Goal: Contribute content

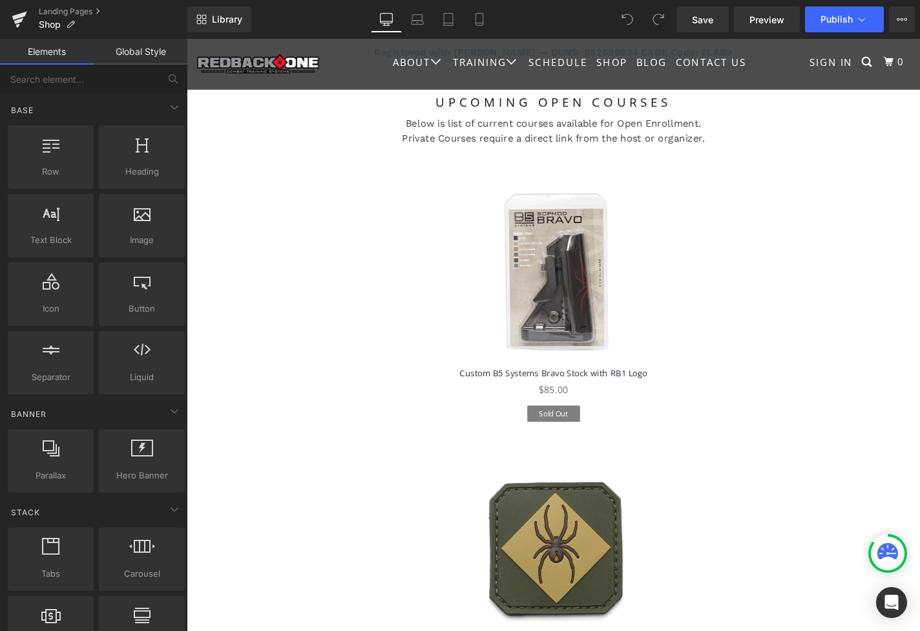
scroll to position [1944, 0]
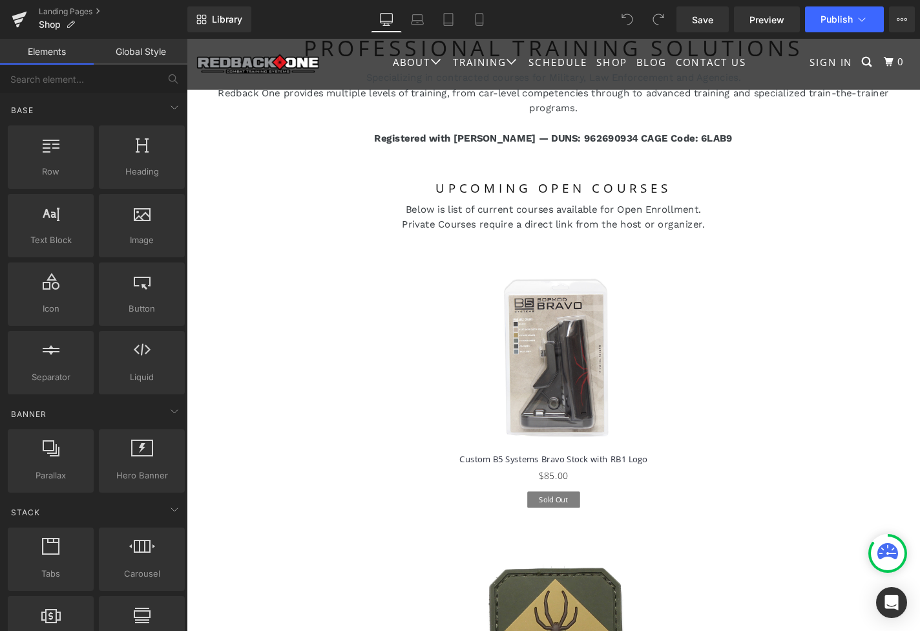
click at [591, 341] on img at bounding box center [578, 381] width 194 height 194
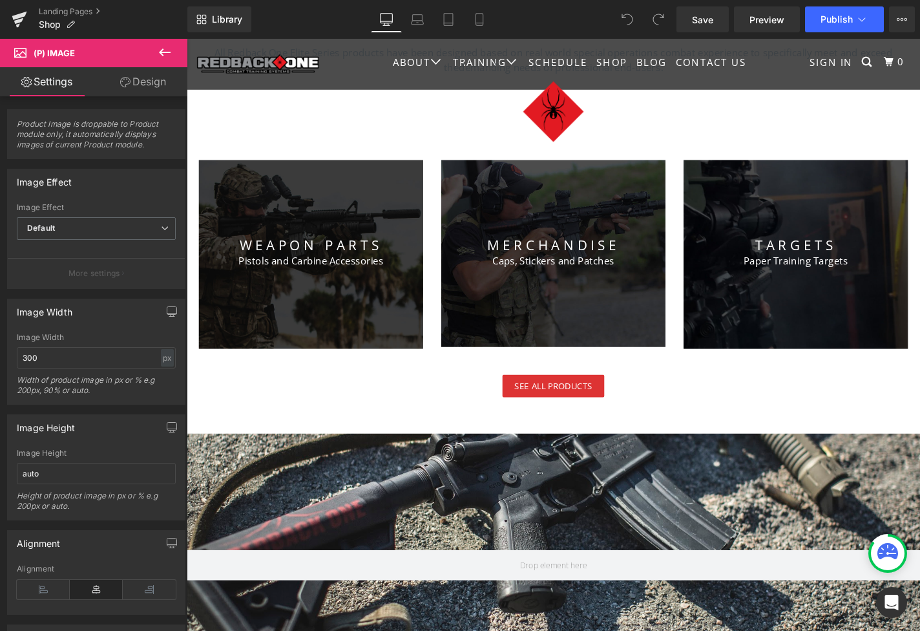
scroll to position [424, 0]
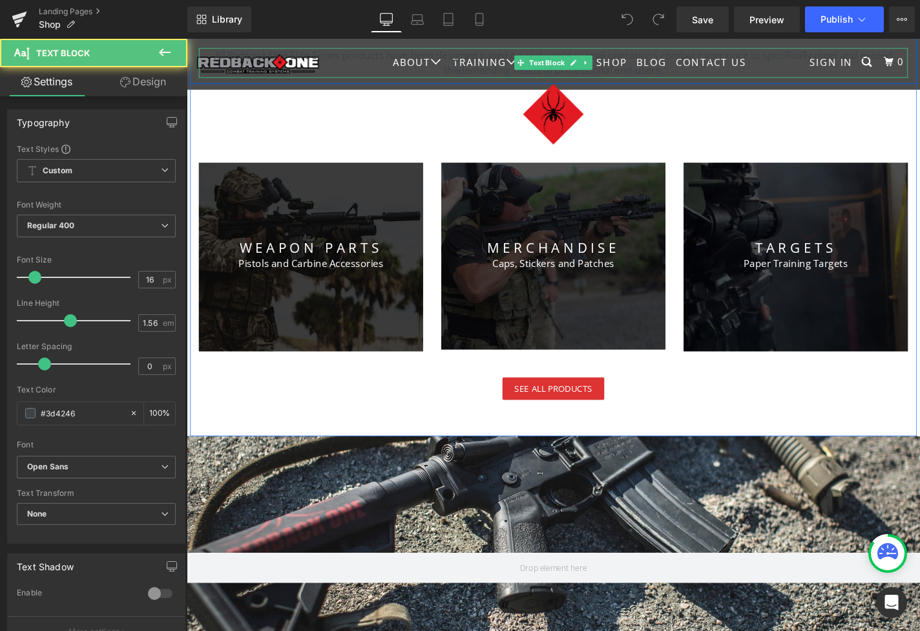
click at [751, 63] on p "All Redback One Elite Series products have been designed based on real world sp…" at bounding box center [578, 64] width 756 height 32
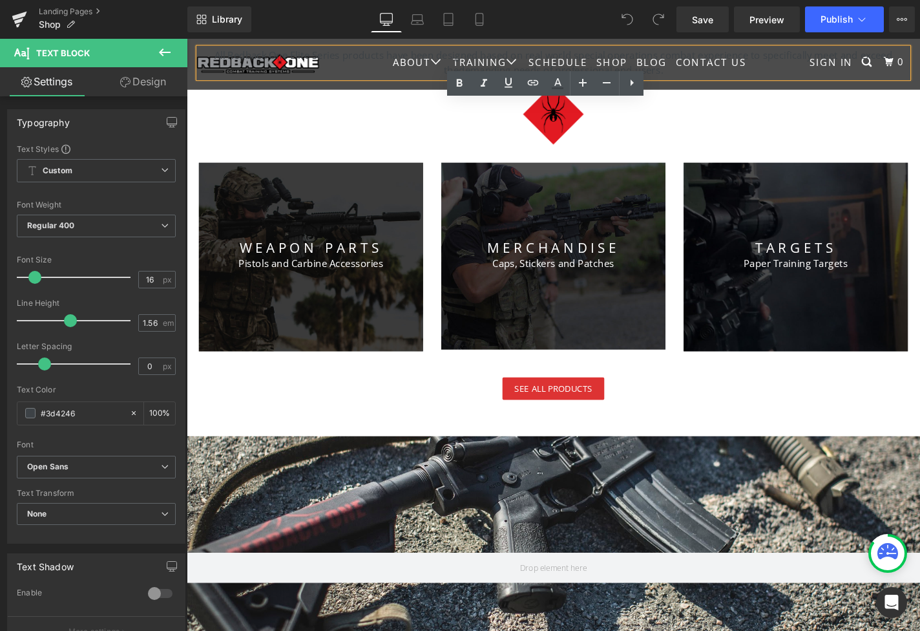
click at [748, 62] on p "All Redback One Elite Series products have been designed based on real world sp…" at bounding box center [578, 64] width 756 height 32
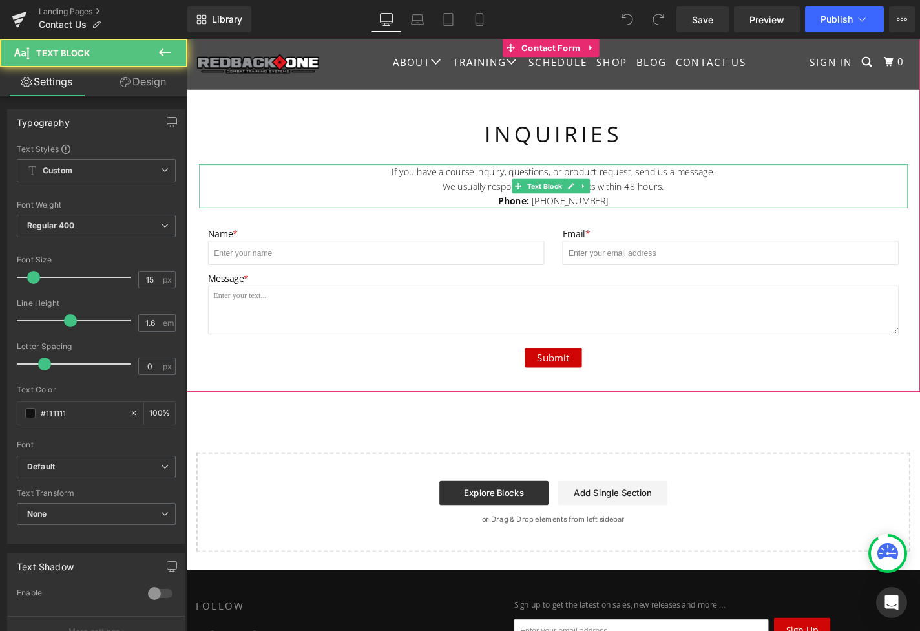
click at [736, 207] on div "Phone: [PHONE_NUMBER]" at bounding box center [578, 212] width 756 height 16
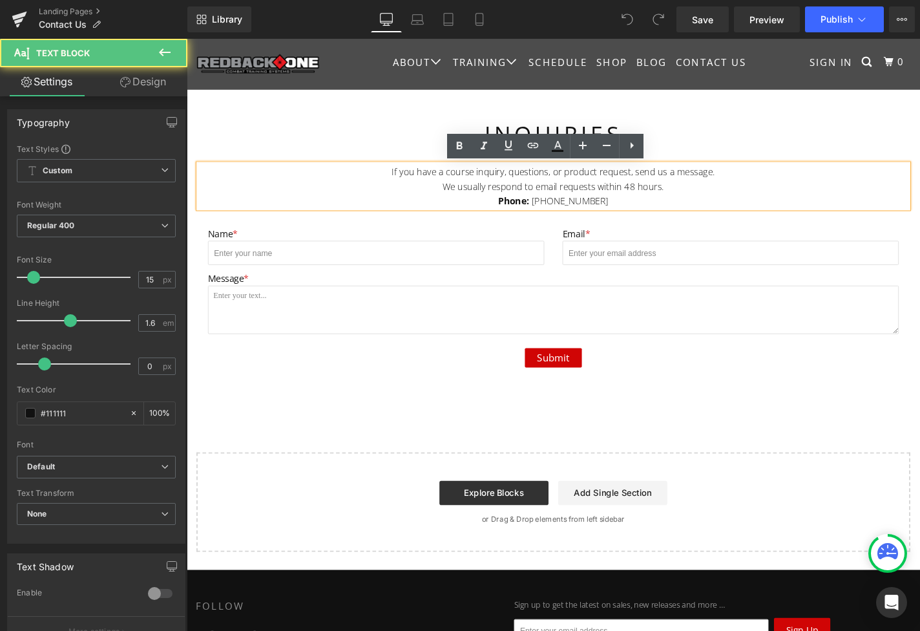
click at [676, 214] on div "Phone: [PHONE_NUMBER]" at bounding box center [578, 212] width 756 height 16
click at [753, 185] on div "If you have a course inquiry, questions, or product request, send us a message." at bounding box center [578, 181] width 756 height 16
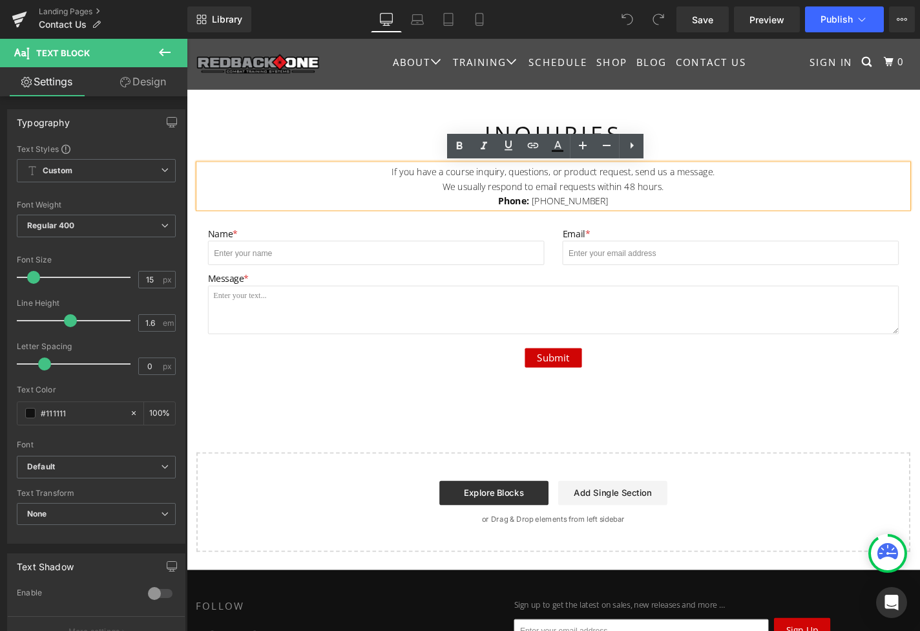
click at [677, 208] on div "Phone: [PHONE_NUMBER]" at bounding box center [578, 212] width 756 height 16
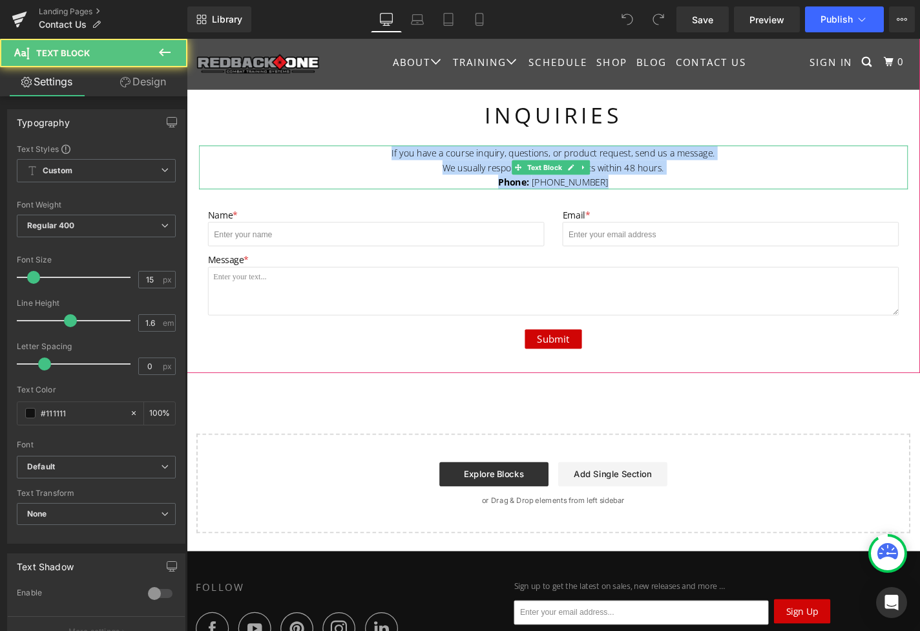
drag, startPoint x: 401, startPoint y: 161, endPoint x: 643, endPoint y: 193, distance: 243.8
click at [643, 193] on div "If you have a course inquiry, questions, or product request, send us a message.…" at bounding box center [578, 175] width 756 height 47
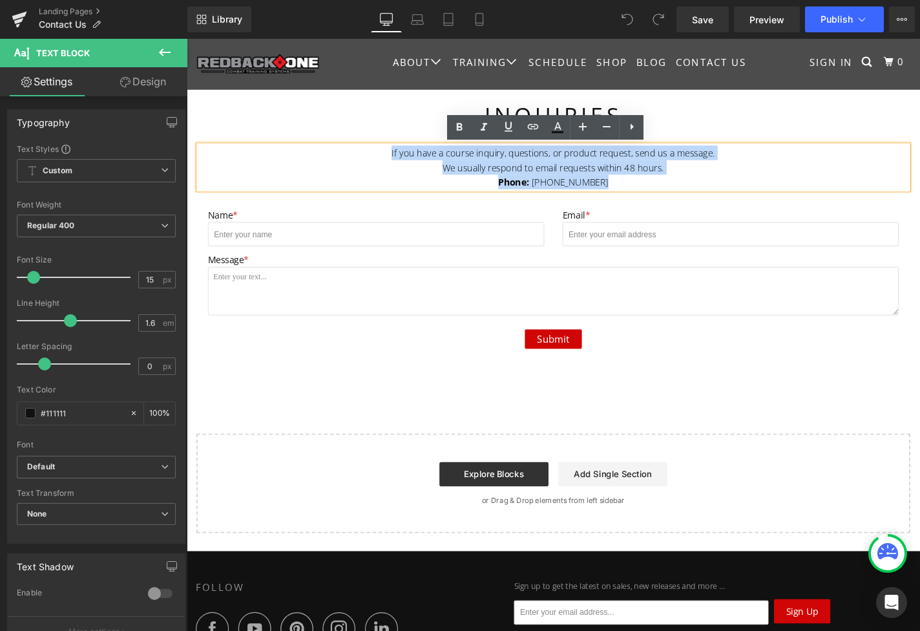
copy div "If you have a course inquiry, questions, or product request, send us a message.…"
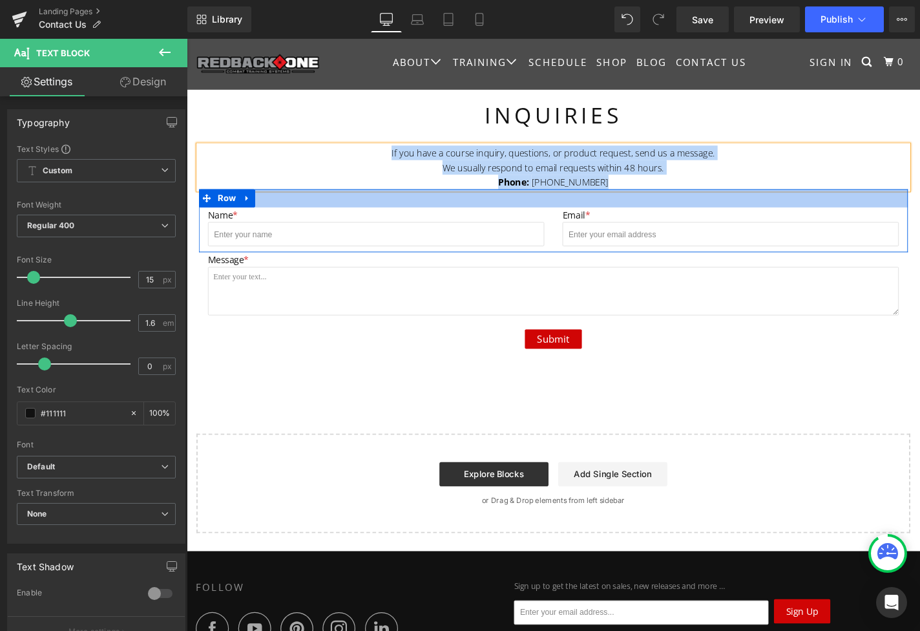
copy div "If you have a course inquiry, questions, or product request, send us a message.…"
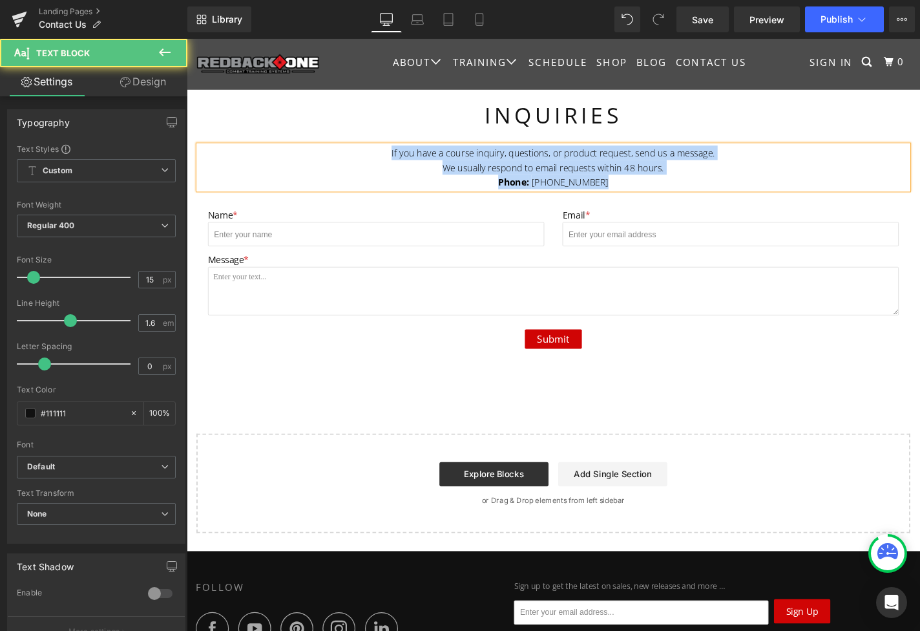
click at [647, 195] on div "Phone: [PHONE_NUMBER]" at bounding box center [578, 191] width 756 height 16
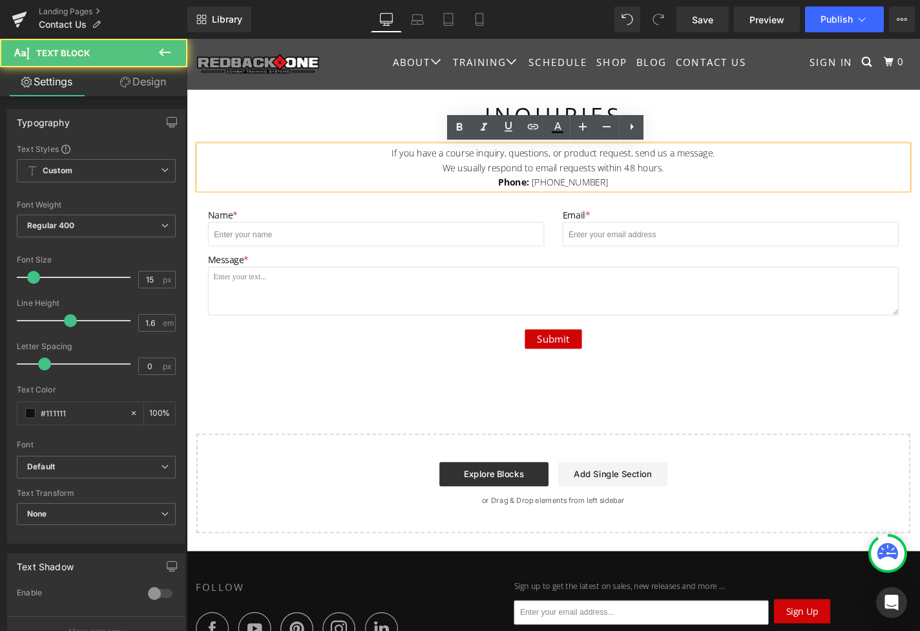
click at [699, 178] on div "We usually respond to email requests within 48 hours." at bounding box center [578, 176] width 756 height 16
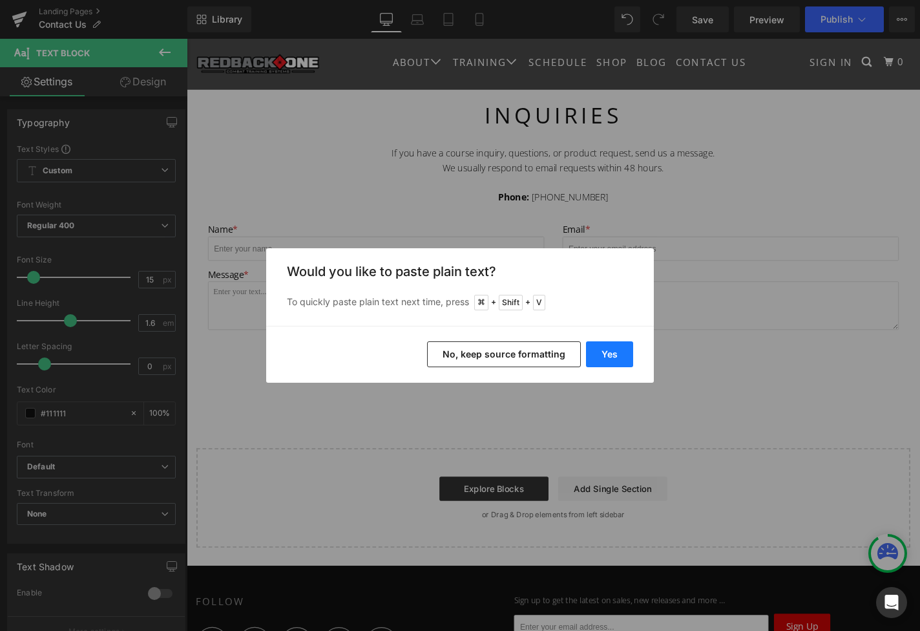
click at [610, 355] on button "Yes" at bounding box center [609, 354] width 47 height 26
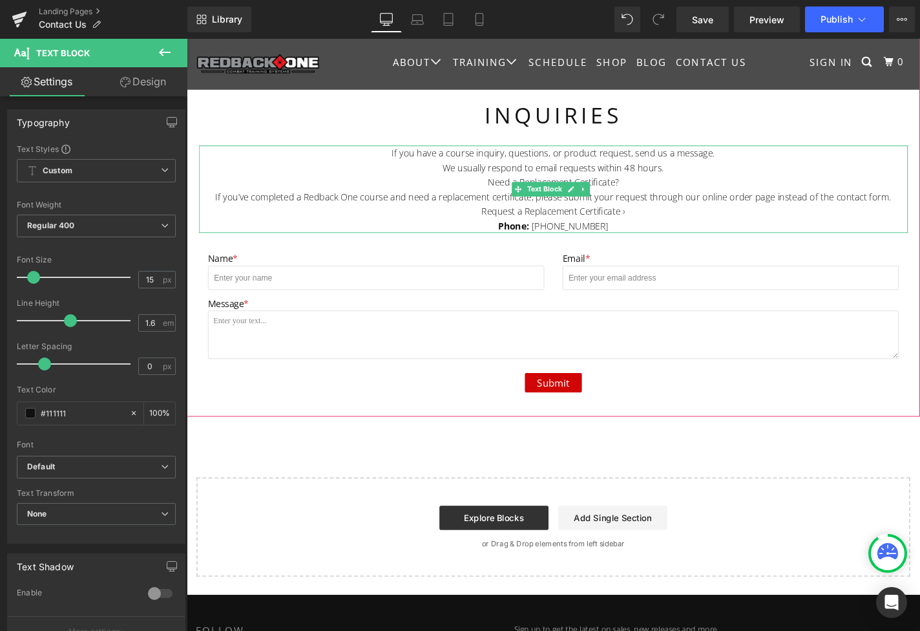
click at [700, 178] on div "We usually respond to email requests within 48 hours." at bounding box center [578, 176] width 756 height 16
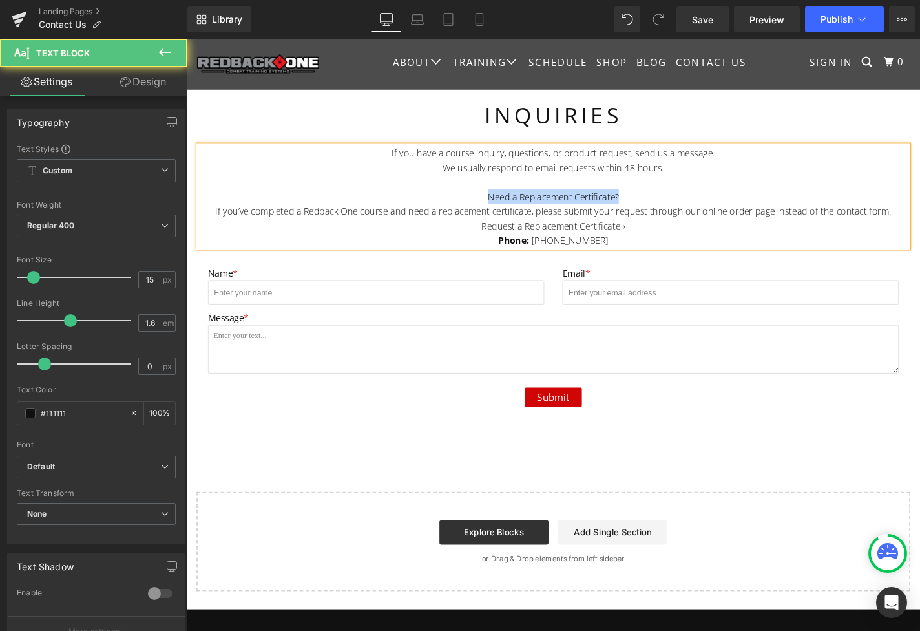
drag, startPoint x: 652, startPoint y: 206, endPoint x: 488, endPoint y: 209, distance: 164.1
click at [488, 209] on div "Need a Replacement Certificate?" at bounding box center [578, 207] width 756 height 16
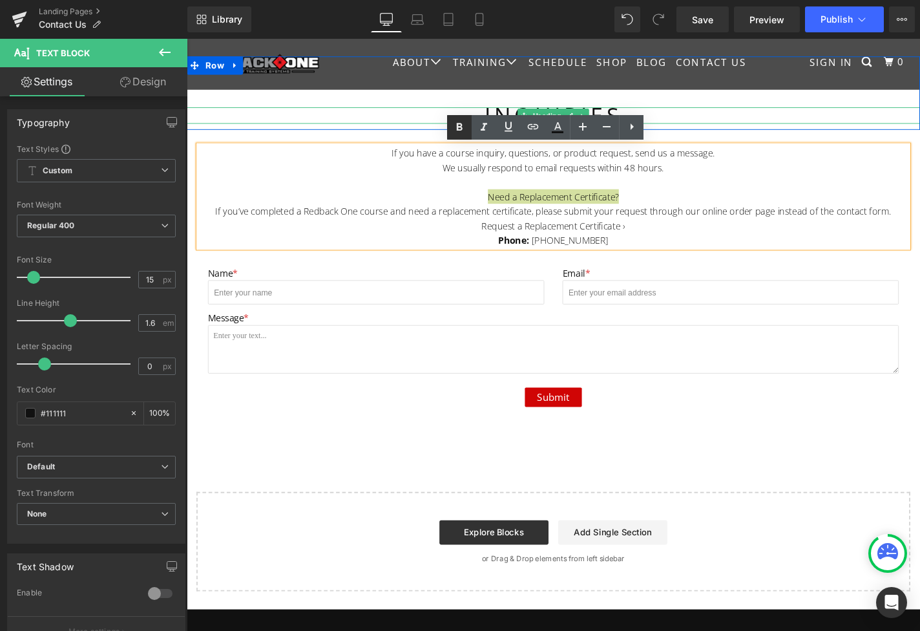
click at [461, 127] on icon at bounding box center [460, 127] width 6 height 8
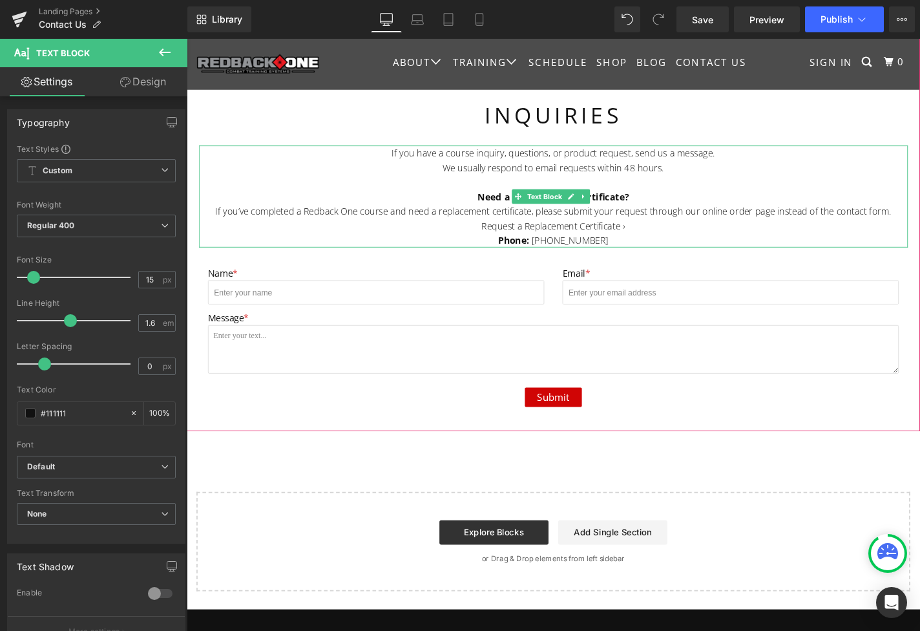
click at [217, 199] on div "Need a Replacement Certificate?" at bounding box center [578, 207] width 756 height 16
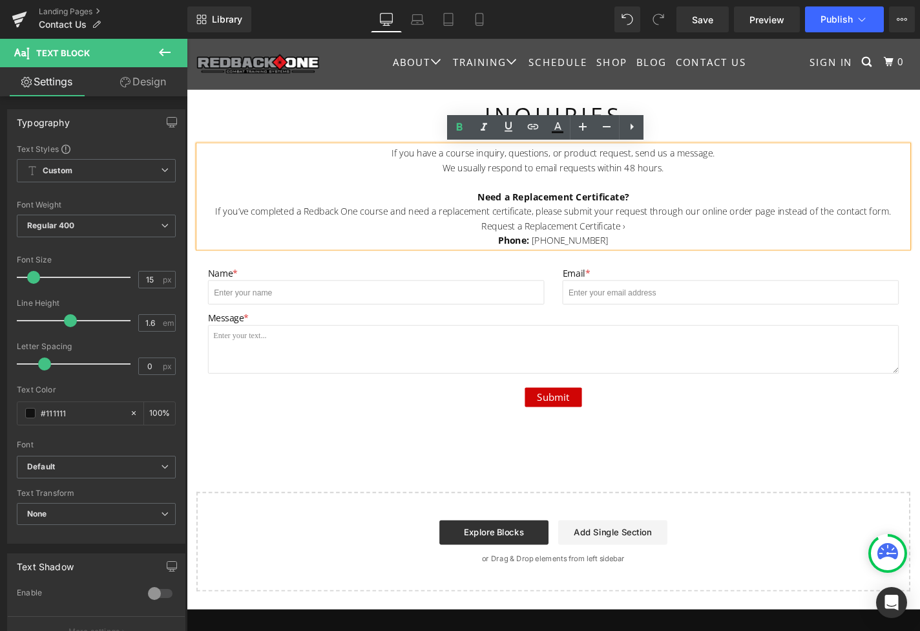
click at [459, 214] on div "Need a Replacement Certificate?" at bounding box center [578, 207] width 756 height 16
drag, startPoint x: 499, startPoint y: 239, endPoint x: 652, endPoint y: 240, distance: 153.1
click at [653, 240] on div "Request a Replacement Certificate ›" at bounding box center [578, 238] width 756 height 16
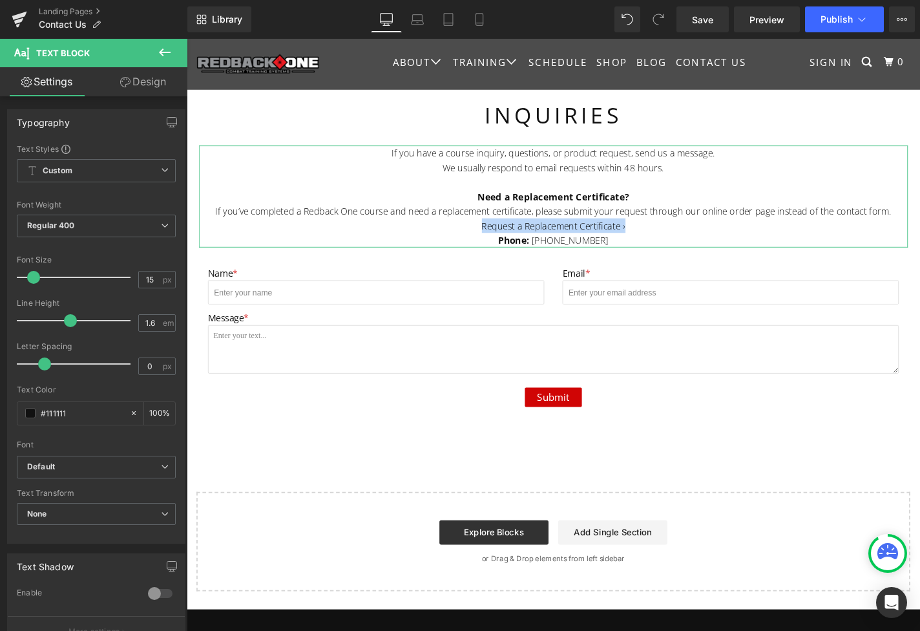
scroll to position [0, 0]
click at [142, 80] on link "Design" at bounding box center [143, 81] width 94 height 29
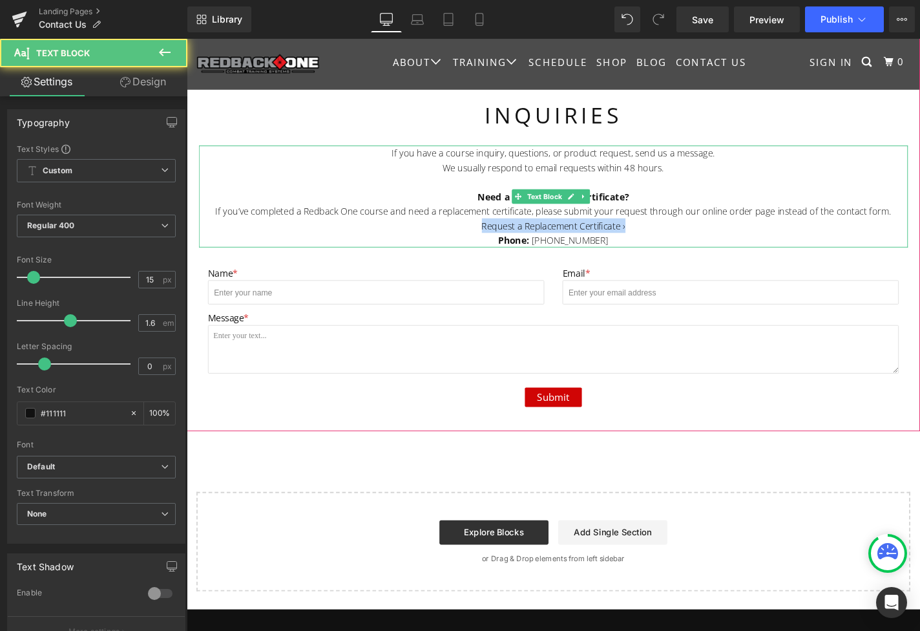
click at [611, 240] on div "Request a Replacement Certificate ›" at bounding box center [578, 238] width 756 height 16
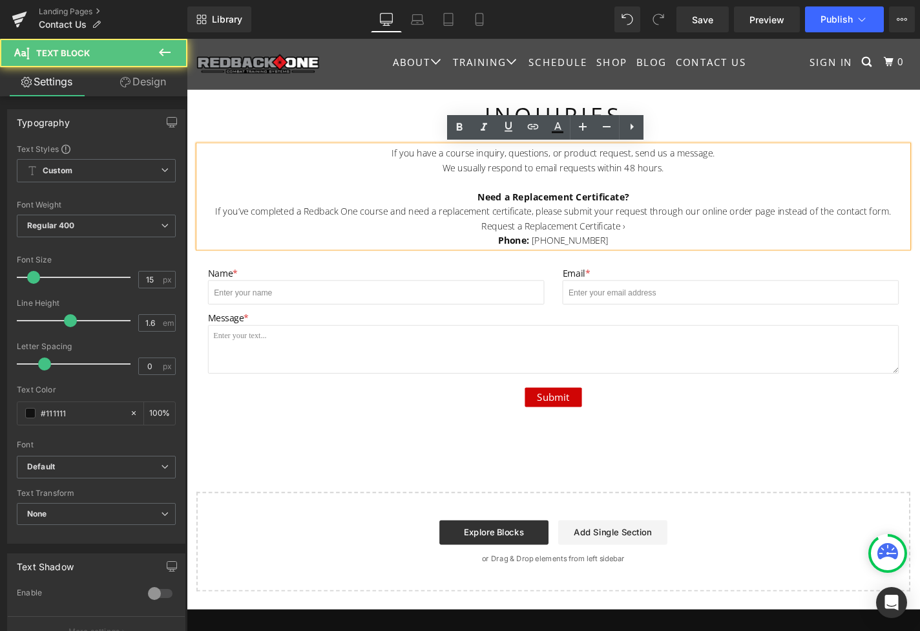
click at [655, 241] on div "Request a Replacement Certificate ›" at bounding box center [578, 238] width 756 height 16
click at [497, 238] on div "Request a Replacement Certificate ›" at bounding box center [578, 238] width 756 height 16
drag, startPoint x: 507, startPoint y: 237, endPoint x: 628, endPoint y: 220, distance: 122.1
click at [664, 237] on div "Request a Replacement Certificate ›" at bounding box center [578, 238] width 756 height 16
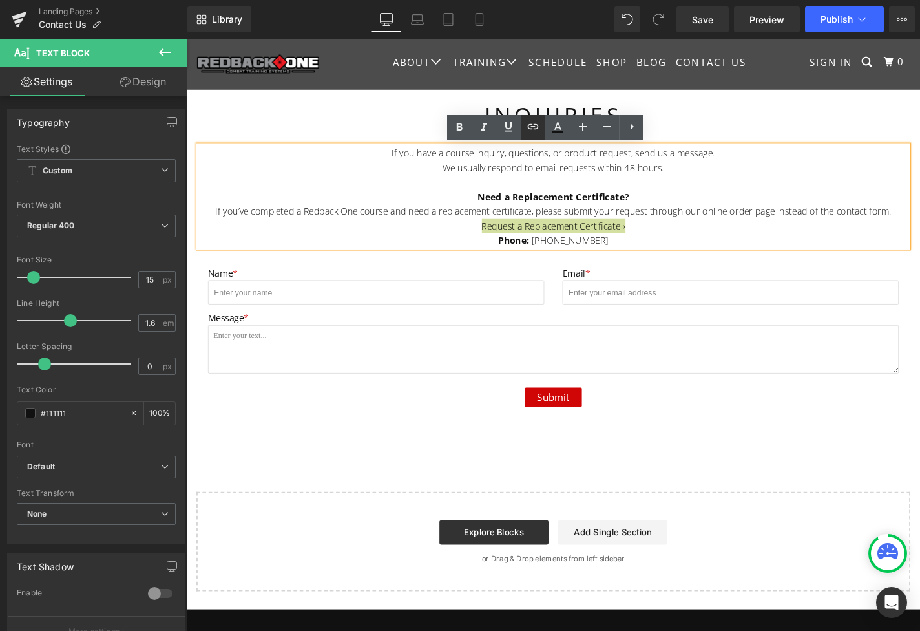
click at [534, 132] on icon at bounding box center [533, 127] width 16 height 16
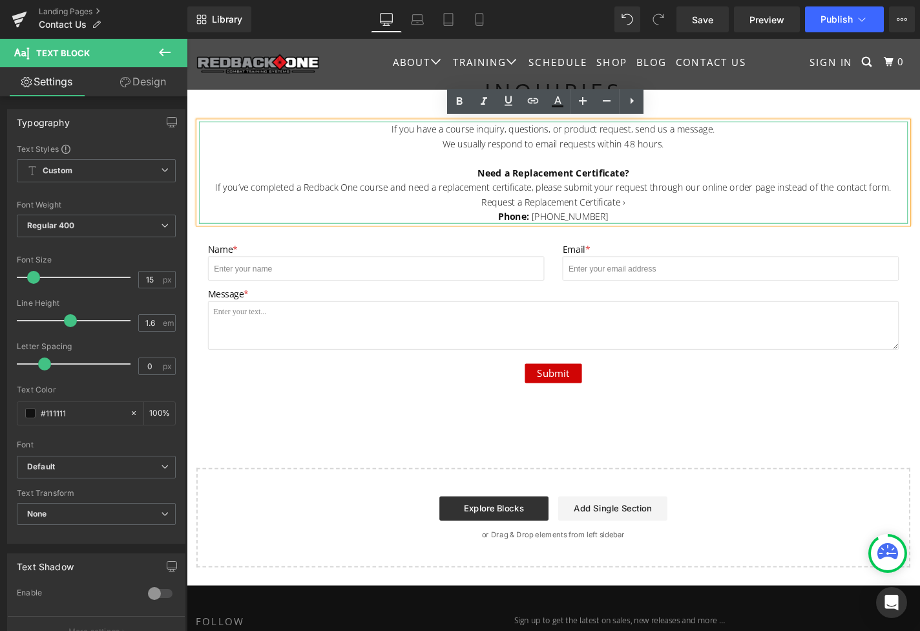
scroll to position [48, 0]
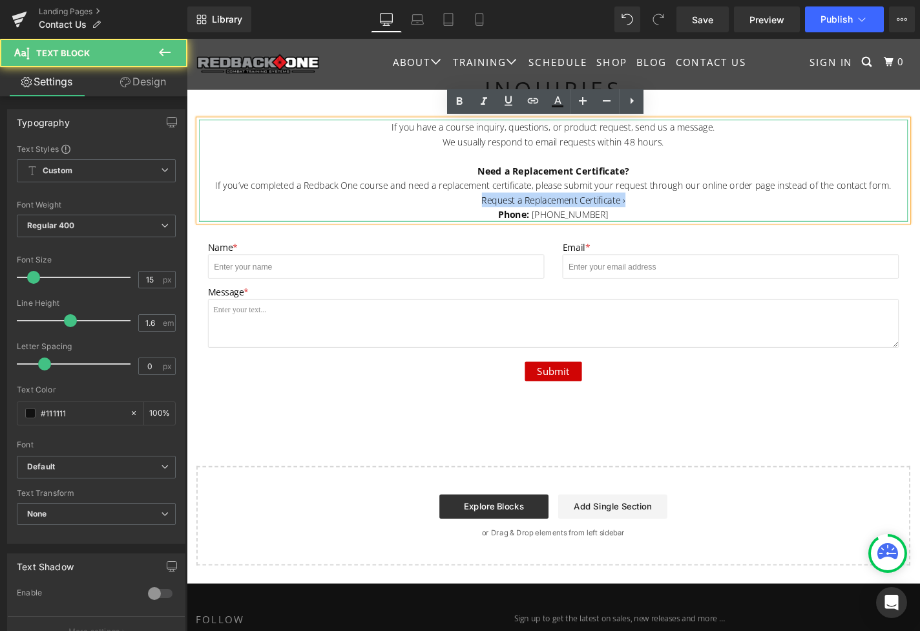
drag, startPoint x: 517, startPoint y: 208, endPoint x: 655, endPoint y: 206, distance: 138.3
click at [656, 209] on div "Request a Replacement Certificate ›" at bounding box center [578, 210] width 756 height 16
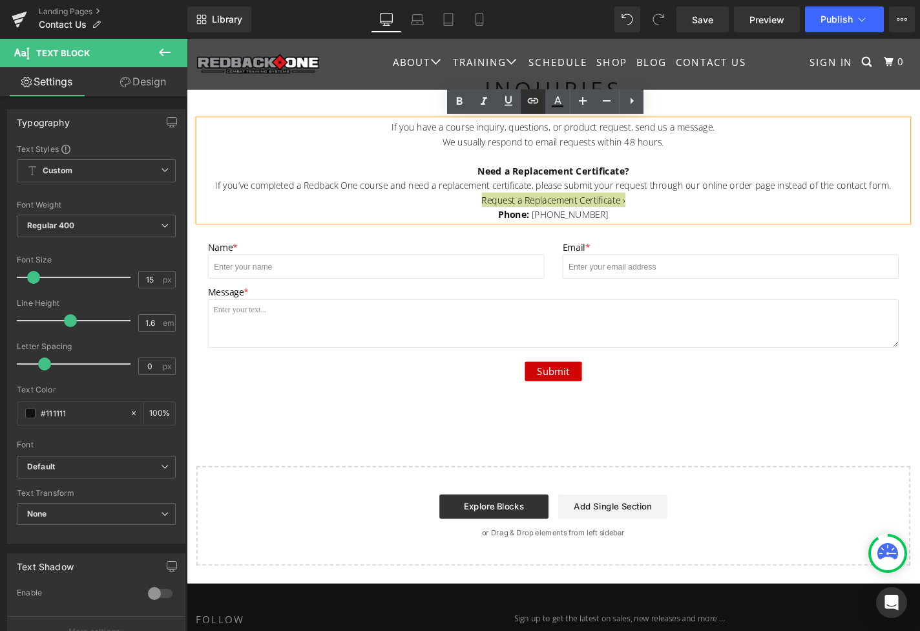
click at [534, 98] on icon at bounding box center [533, 101] width 16 height 16
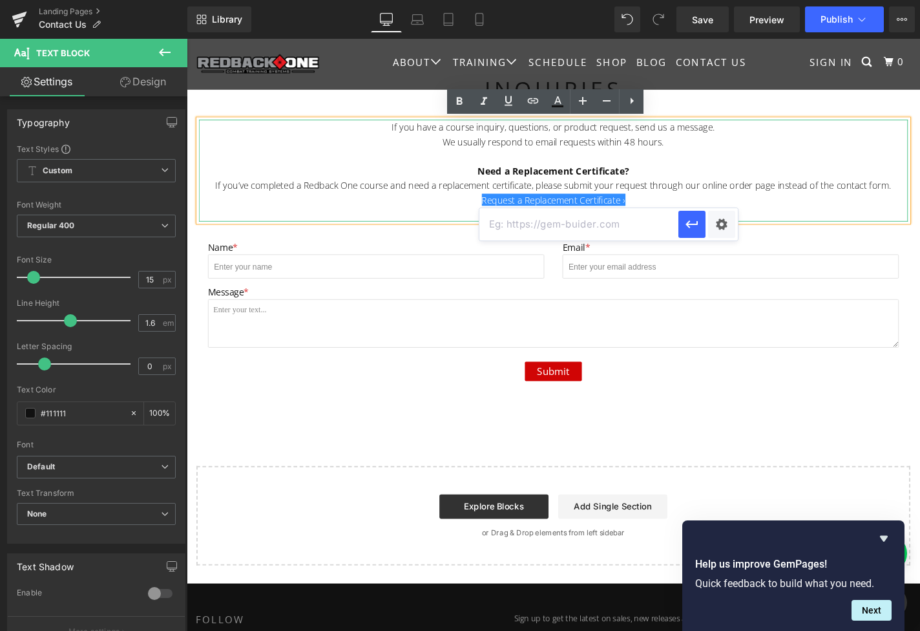
click at [598, 229] on input "text" at bounding box center [578, 224] width 199 height 32
paste input "[URL][DOMAIN_NAME]"
type input "[URL][DOMAIN_NAME]"
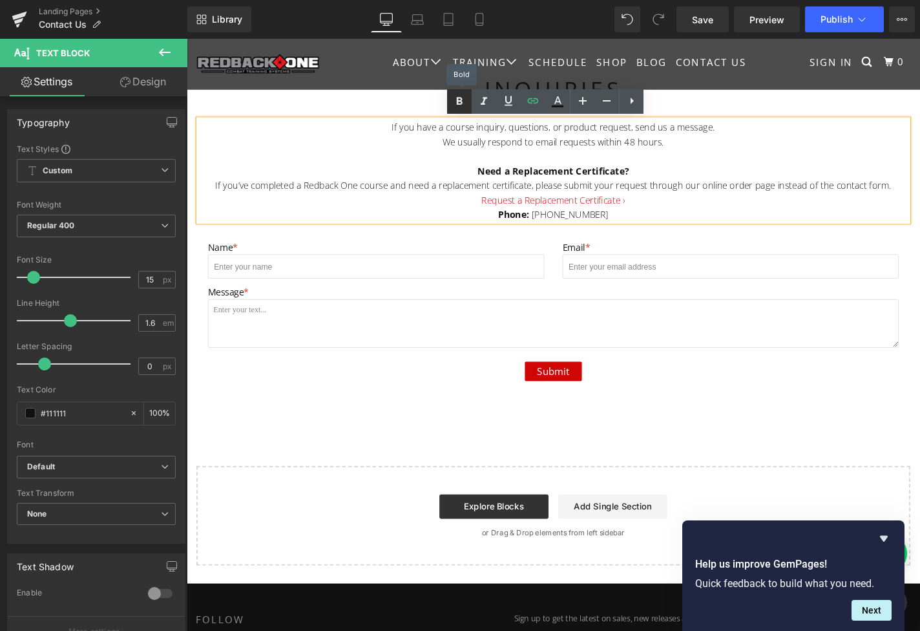
click at [454, 101] on icon at bounding box center [460, 102] width 16 height 16
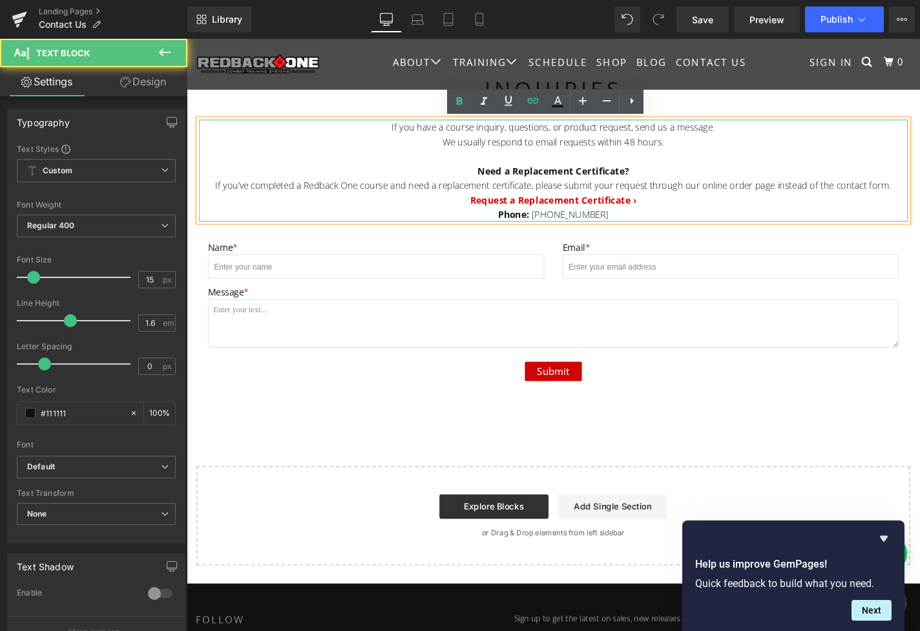
click at [481, 211] on div "Request a Replacement Certificate ›" at bounding box center [578, 210] width 756 height 16
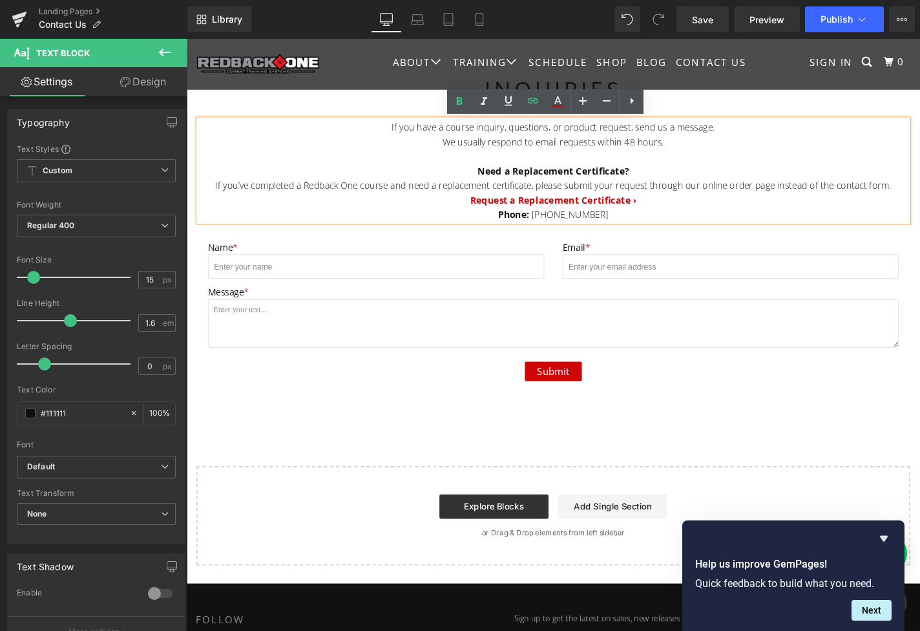
click at [766, 160] on div at bounding box center [578, 164] width 756 height 16
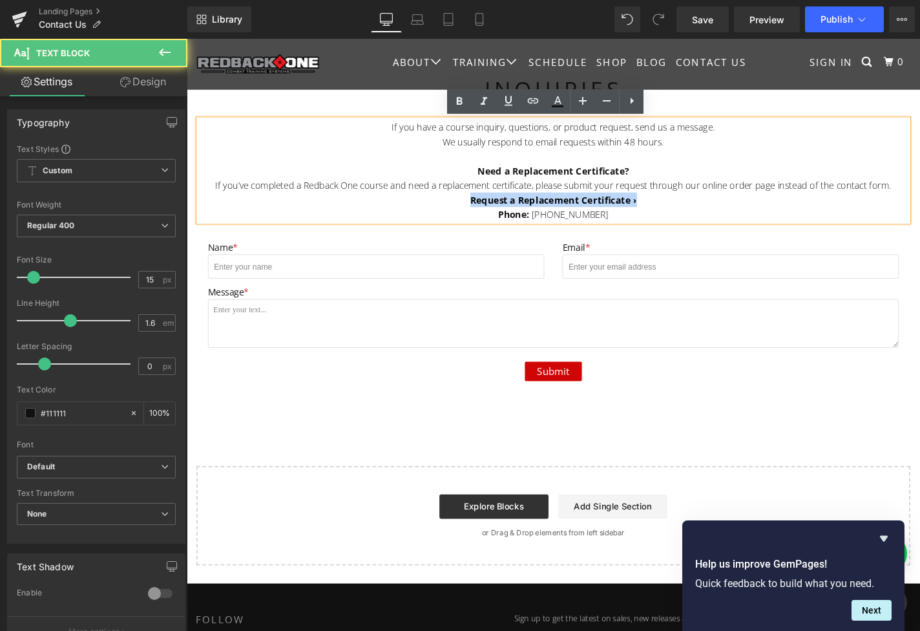
drag, startPoint x: 669, startPoint y: 210, endPoint x: 483, endPoint y: 203, distance: 186.2
click at [486, 203] on div "Request a Replacement Certificate ›" at bounding box center [578, 210] width 756 height 16
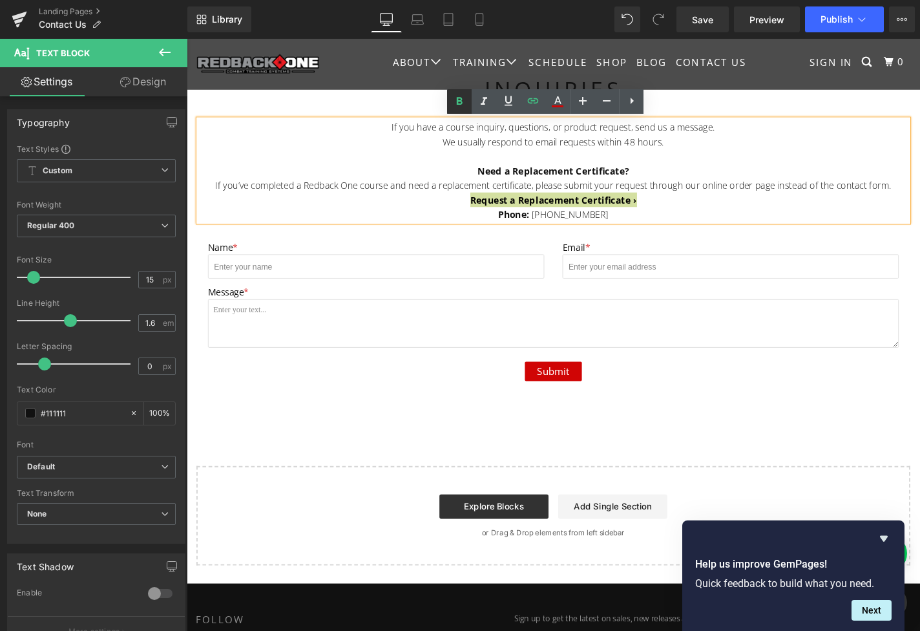
click at [461, 101] on icon at bounding box center [460, 101] width 6 height 8
click at [412, 173] on div "Need a Replacement Certificate?" at bounding box center [578, 179] width 756 height 16
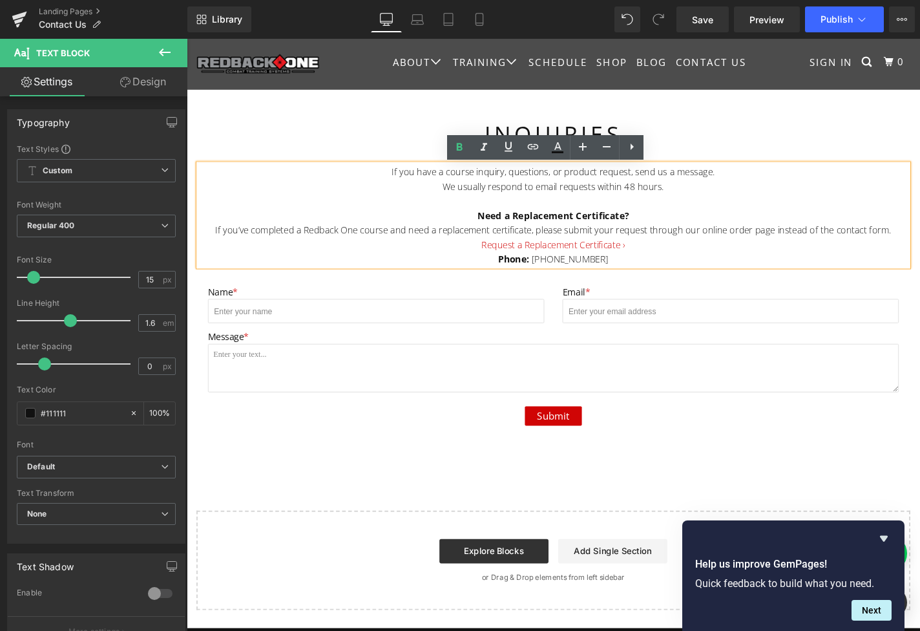
scroll to position [0, 0]
click at [756, 19] on span "Preview" at bounding box center [766, 20] width 35 height 14
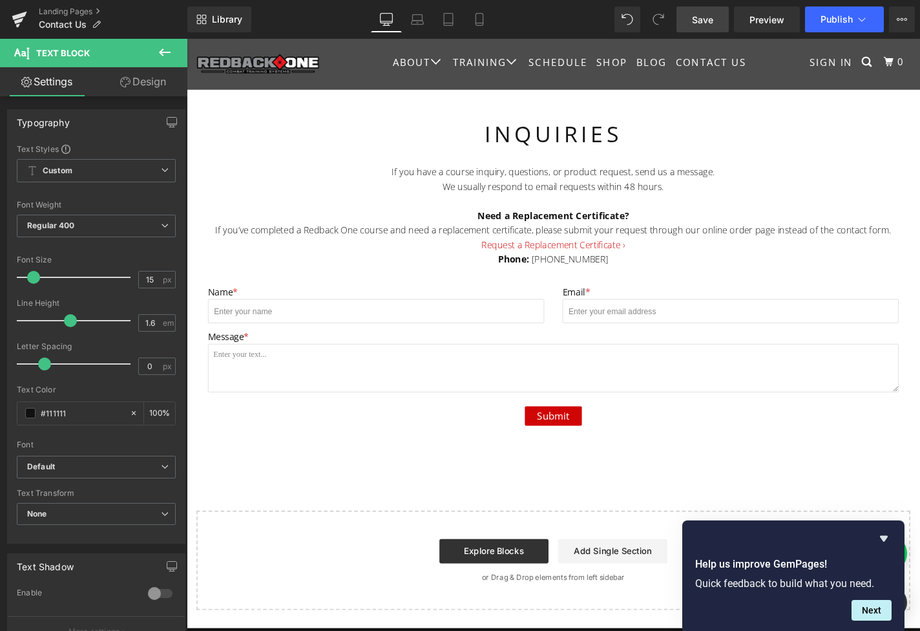
click at [707, 29] on link "Save" at bounding box center [702, 19] width 52 height 26
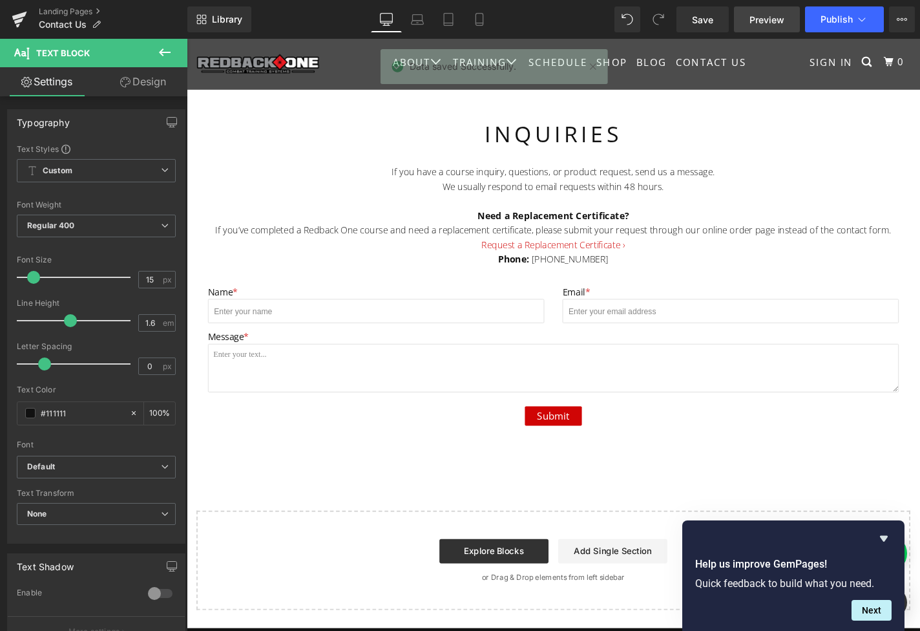
click at [759, 26] on span "Preview" at bounding box center [766, 20] width 35 height 14
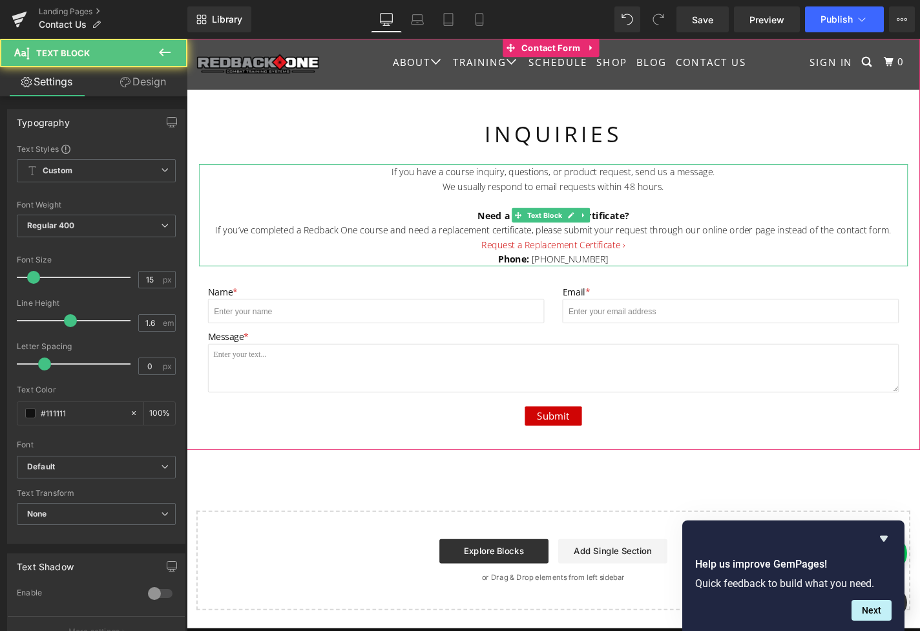
click at [675, 262] on div "Request a Replacement Certificate ›" at bounding box center [578, 258] width 756 height 16
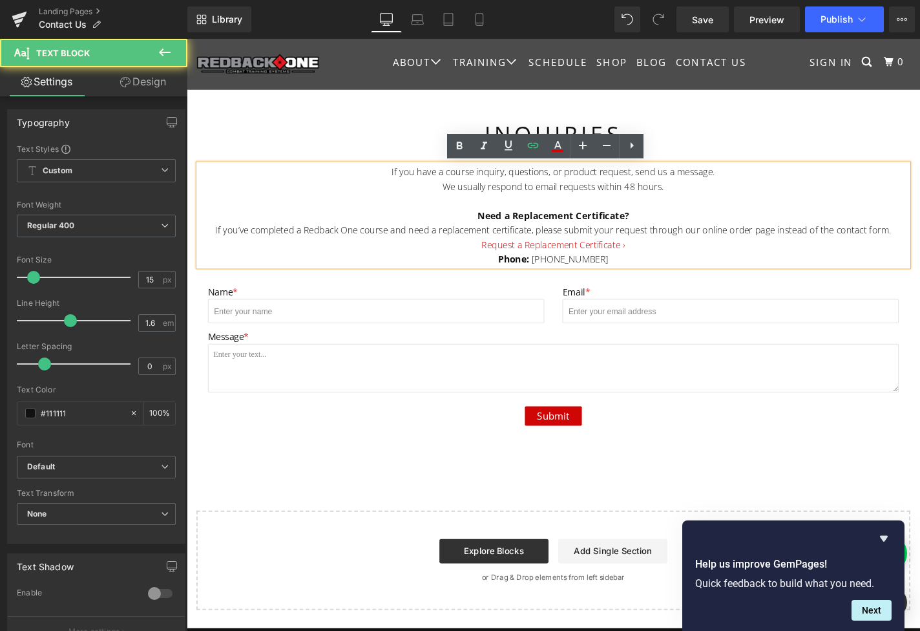
drag, startPoint x: 935, startPoint y: 245, endPoint x: 954, endPoint y: 245, distance: 19.4
click at [919, 245] on div "If you’ve completed a Redback One course and need a replacement certificate, pl…" at bounding box center [578, 243] width 756 height 16
click at [690, 258] on div "Request a Replacement Certificate ›" at bounding box center [578, 258] width 756 height 16
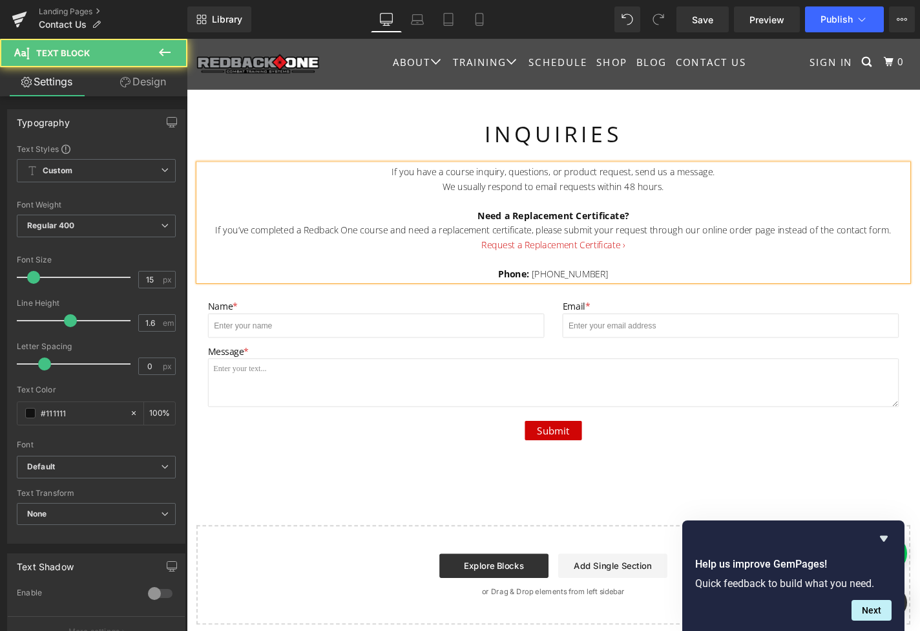
click at [521, 288] on div "Phone: [PHONE_NUMBER]" at bounding box center [578, 289] width 756 height 16
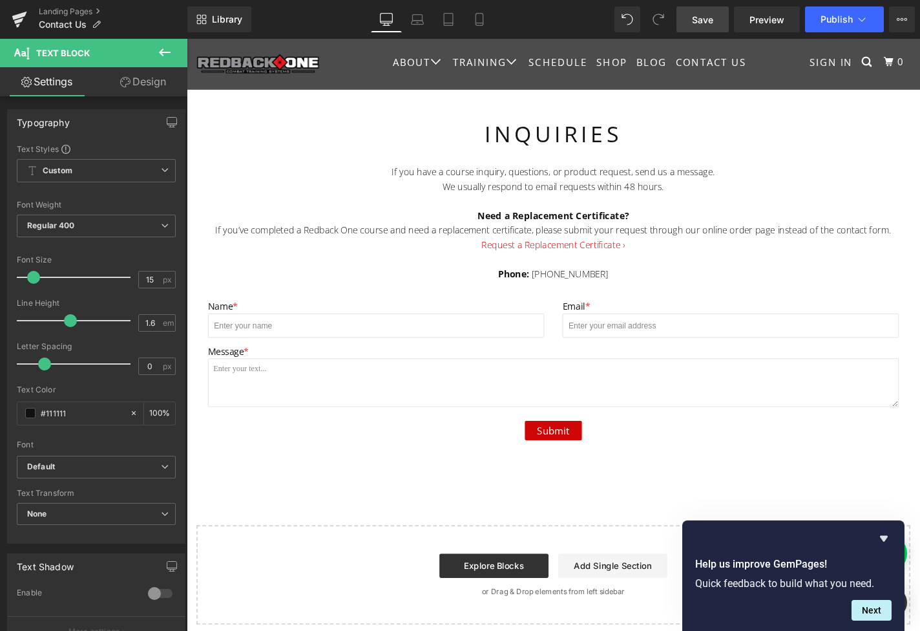
click at [715, 25] on link "Save" at bounding box center [702, 19] width 52 height 26
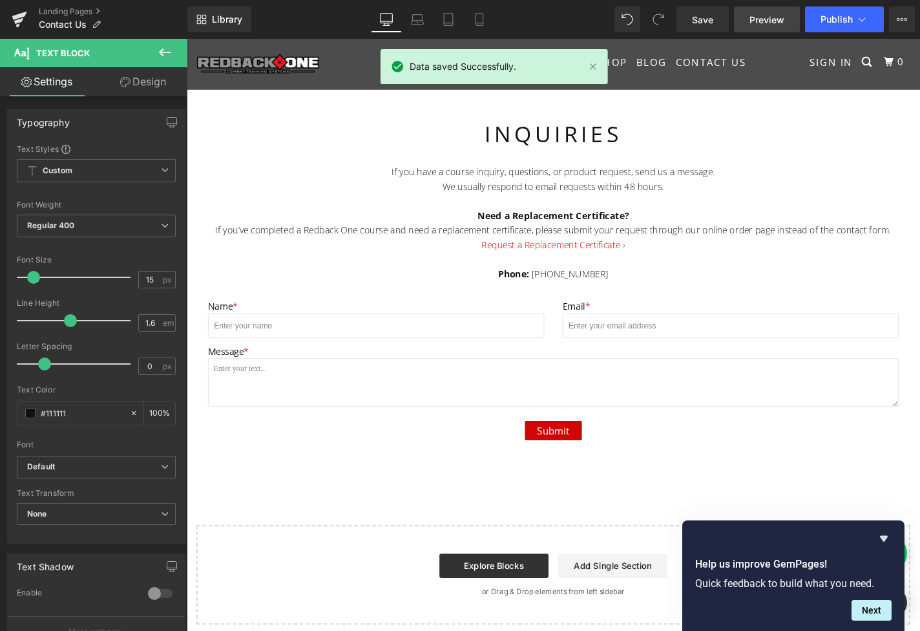
click at [782, 22] on span "Preview" at bounding box center [766, 20] width 35 height 14
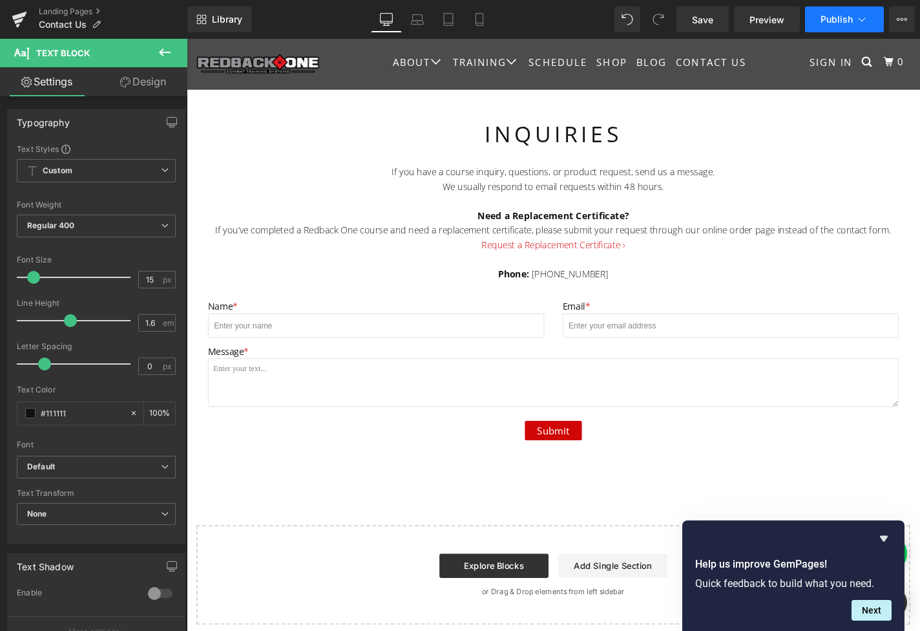
click at [848, 19] on span "Publish" at bounding box center [837, 19] width 32 height 10
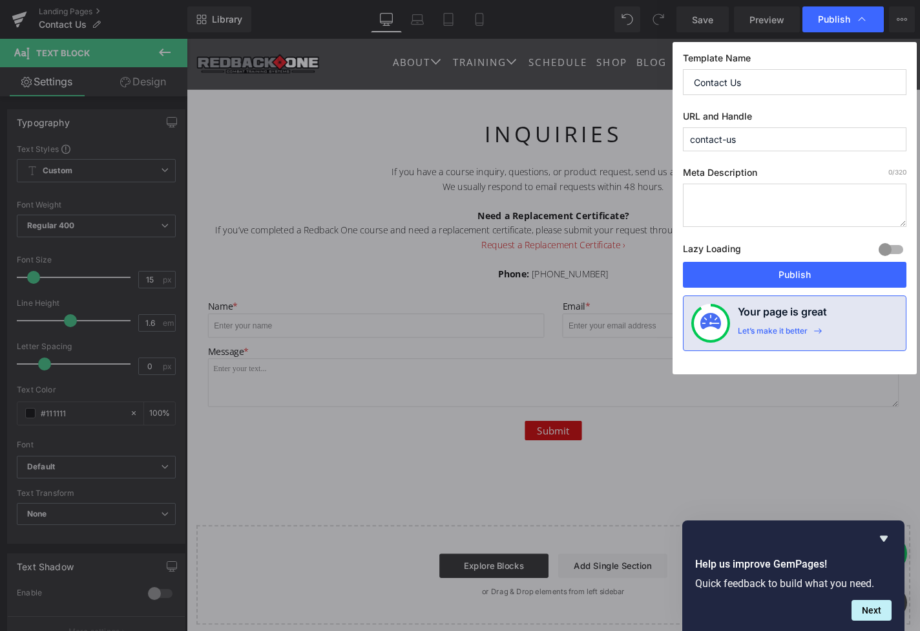
click at [775, 208] on textarea at bounding box center [795, 204] width 224 height 43
paste textarea "Get in touch with Redback One for training inquiries, course information, or pr…"
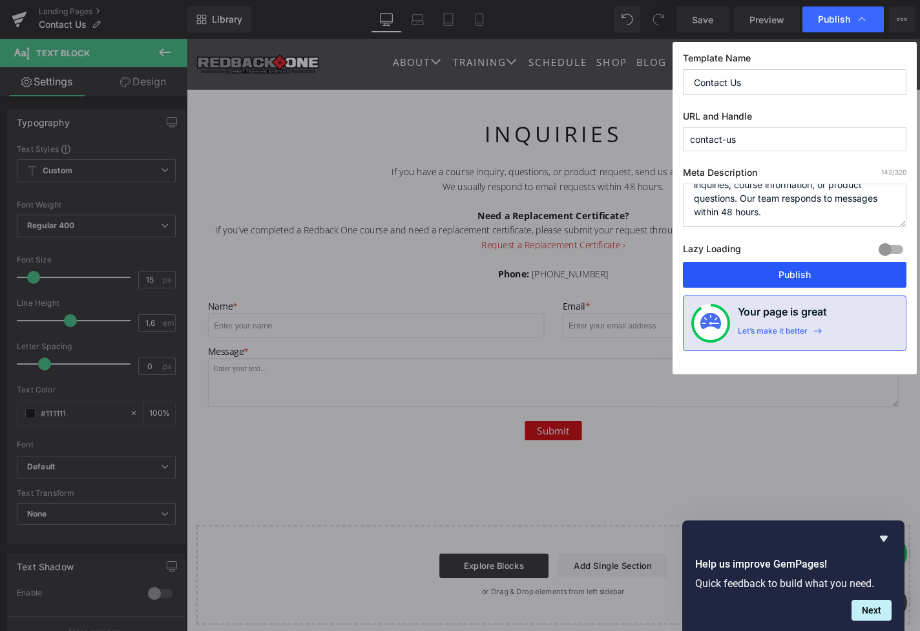
scroll to position [27, 0]
type textarea "Get in touch with Redback One for training inquiries, course information, or pr…"
click at [769, 271] on button "Publish" at bounding box center [795, 275] width 224 height 26
